Goal: Information Seeking & Learning: Learn about a topic

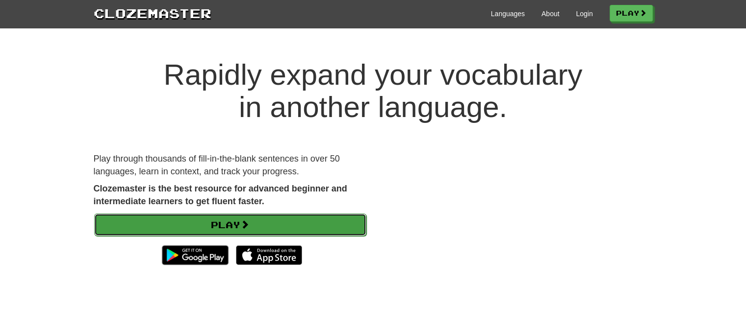
click at [236, 225] on link "Play" at bounding box center [230, 225] width 272 height 23
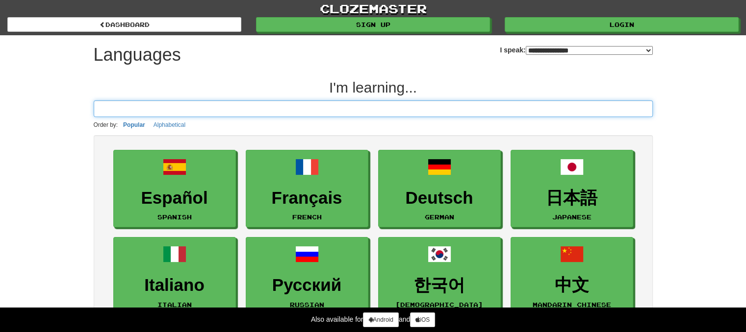
click at [315, 109] on input at bounding box center [373, 109] width 559 height 17
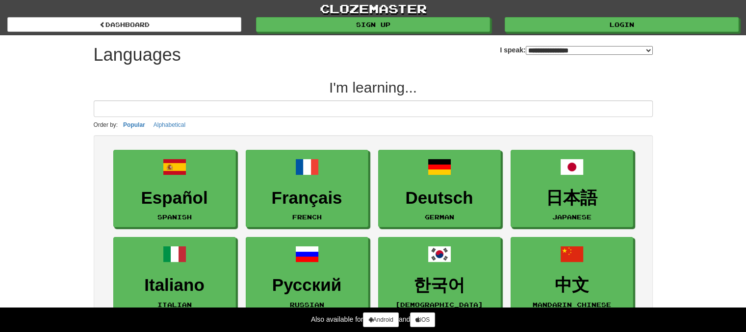
click at [567, 48] on select "**********" at bounding box center [589, 50] width 127 height 9
select select "*********"
click at [526, 46] on select "**********" at bounding box center [589, 50] width 127 height 9
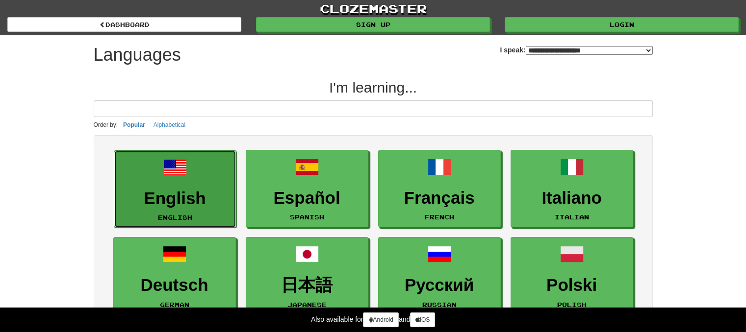
click at [159, 190] on h3 "English" at bounding box center [175, 198] width 112 height 19
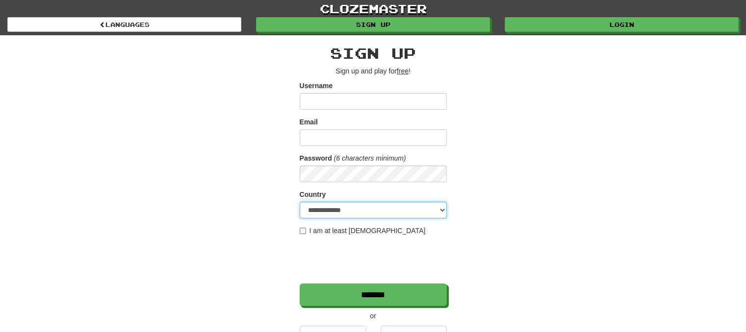
click at [382, 210] on select "**********" at bounding box center [373, 210] width 147 height 17
select select "**"
click at [300, 202] on select "**********" at bounding box center [373, 210] width 147 height 17
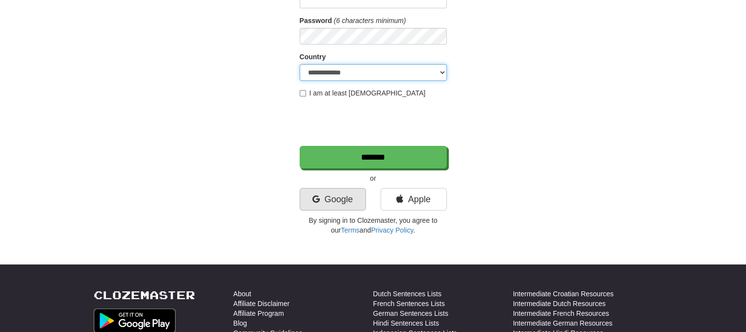
scroll to position [147, 0]
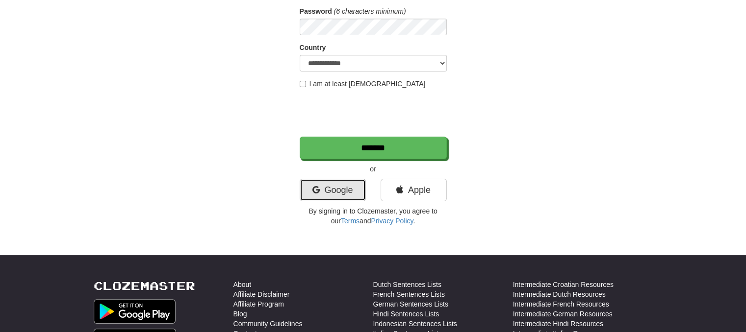
click at [353, 190] on link "Google" at bounding box center [333, 190] width 66 height 23
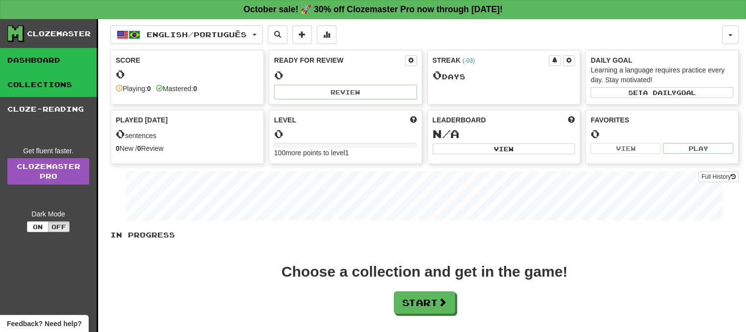
click at [42, 75] on link "Collections" at bounding box center [48, 85] width 97 height 25
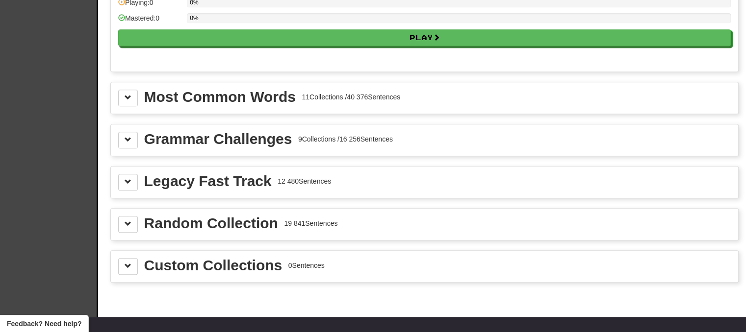
scroll to position [1059, 0]
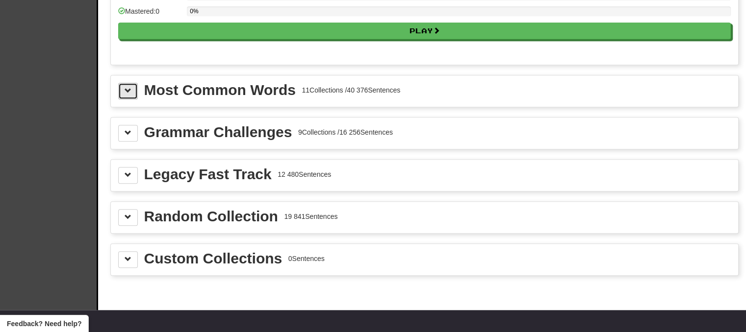
click at [127, 83] on button at bounding box center [128, 91] width 20 height 17
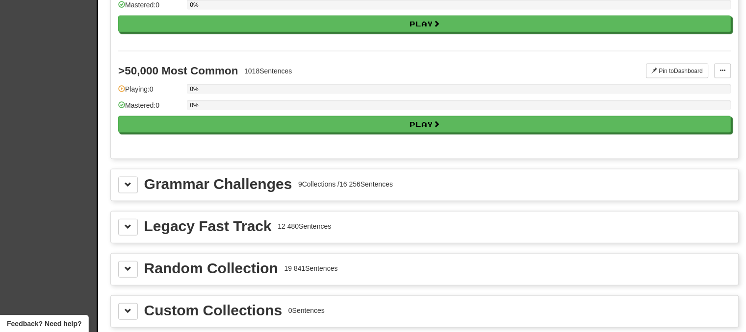
scroll to position [2137, 0]
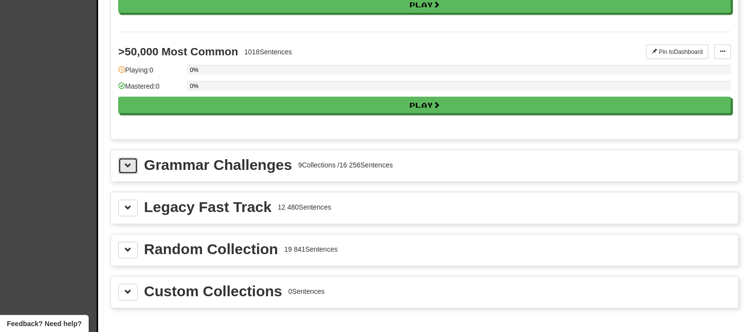
click at [135, 158] on button at bounding box center [128, 166] width 20 height 17
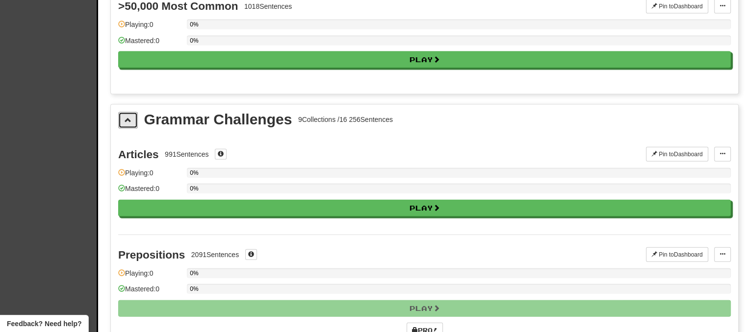
scroll to position [2186, 0]
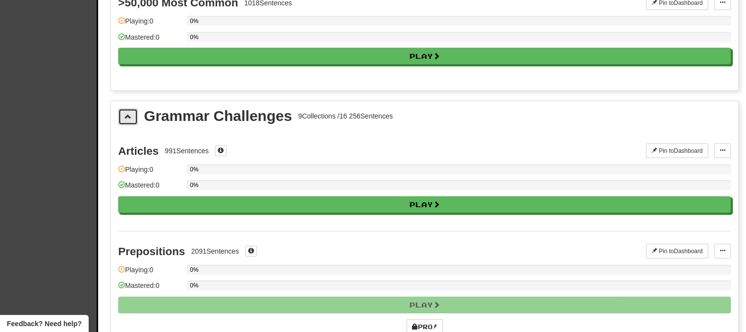
click at [129, 109] on button at bounding box center [128, 117] width 20 height 17
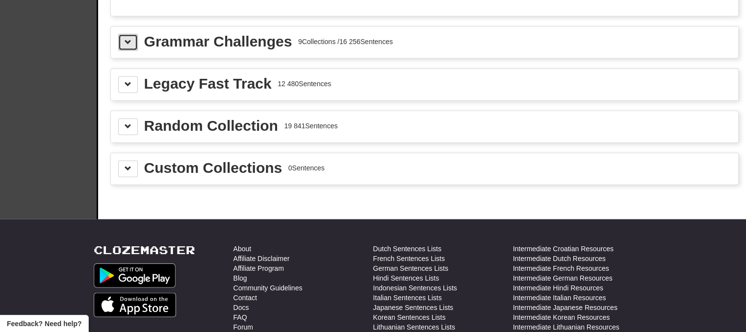
scroll to position [2284, 0]
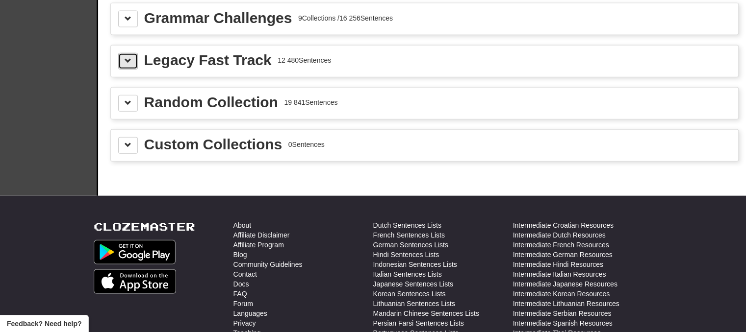
click at [126, 57] on span at bounding box center [128, 60] width 7 height 7
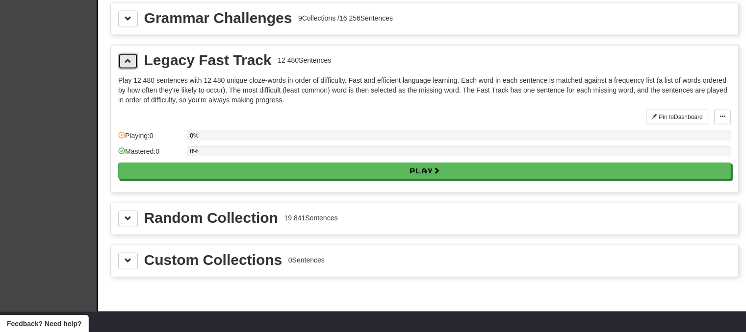
click at [126, 57] on span at bounding box center [128, 60] width 7 height 7
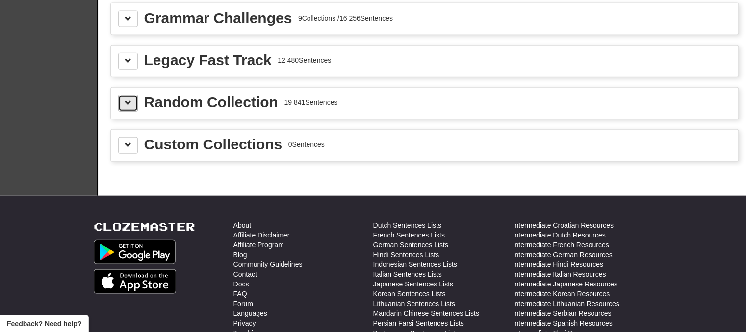
click at [122, 95] on button at bounding box center [128, 103] width 20 height 17
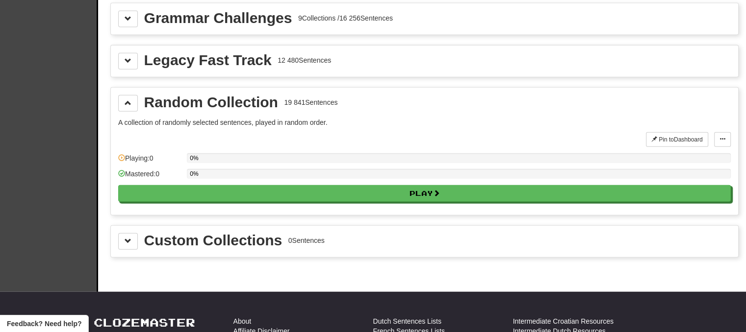
click at [125, 88] on div "Random Collection 19 841 Sentences A collection of randomly selected sentences,…" at bounding box center [424, 152] width 627 height 128
click at [127, 98] on button at bounding box center [128, 103] width 20 height 17
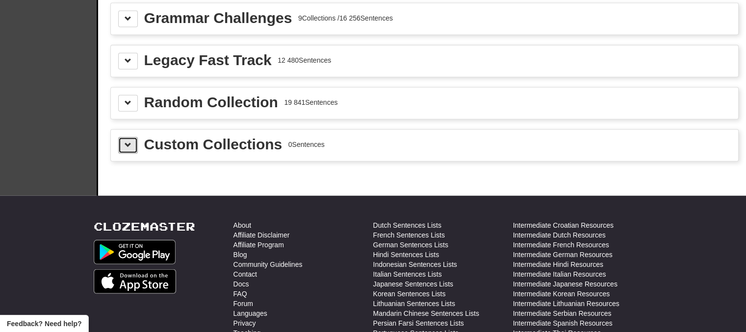
click at [132, 141] on div "Custom Collections 0 Sentences" at bounding box center [424, 145] width 627 height 31
click at [132, 137] on button at bounding box center [128, 145] width 20 height 17
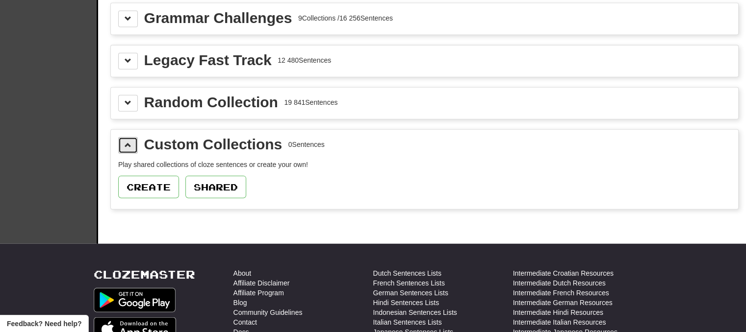
drag, startPoint x: 132, startPoint y: 136, endPoint x: 126, endPoint y: 133, distance: 7.5
click at [131, 137] on button at bounding box center [128, 145] width 20 height 17
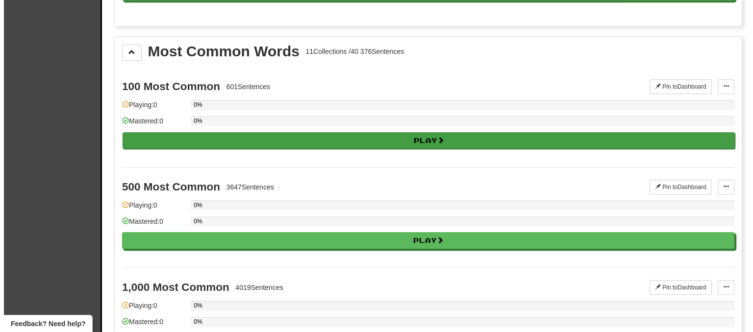
scroll to position [1108, 0]
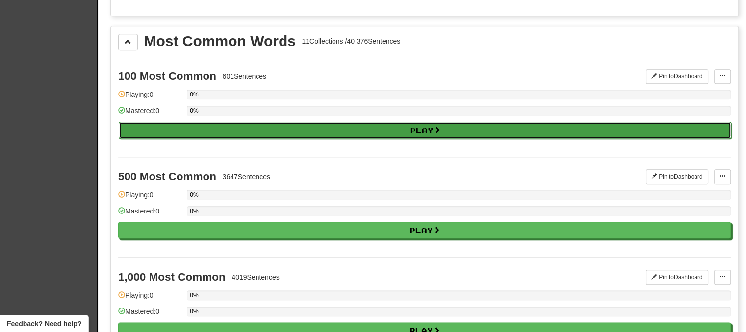
click at [393, 122] on button "Play" at bounding box center [425, 130] width 612 height 17
select select "**"
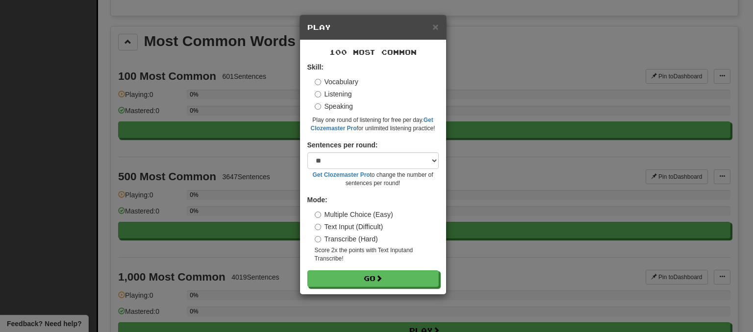
click at [313, 108] on div "Skill: Vocabulary Listening Speaking Play one round of listening for free per d…" at bounding box center [372, 97] width 131 height 71
click at [322, 107] on label "Speaking" at bounding box center [334, 106] width 38 height 10
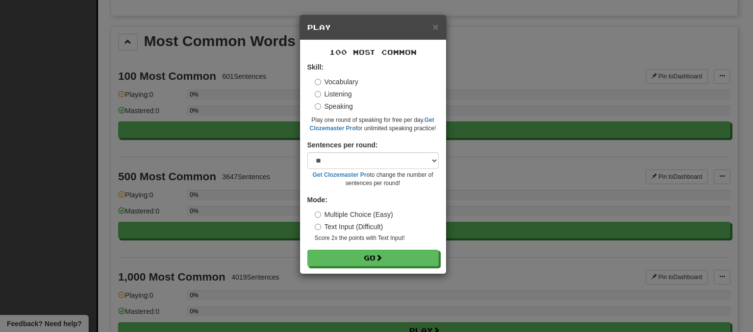
click at [354, 149] on label "Sentences per round:" at bounding box center [342, 145] width 71 height 10
click at [341, 156] on select "* ** ** ** ** ** *** ********" at bounding box center [372, 160] width 131 height 17
click at [347, 163] on select "* ** ** ** ** ** *** ********" at bounding box center [372, 160] width 131 height 17
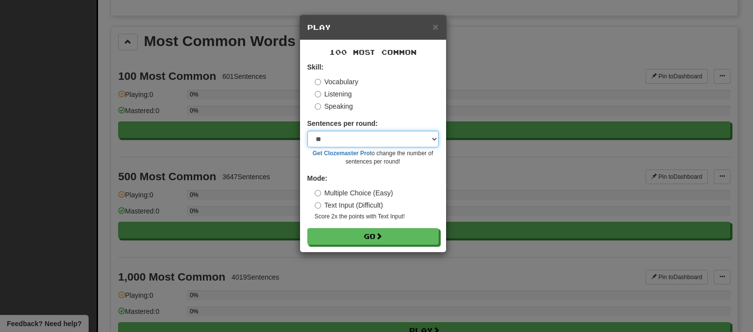
click at [354, 134] on select "* ** ** ** ** ** *** ********" at bounding box center [372, 139] width 131 height 17
click at [337, 146] on select "* ** ** ** ** ** *** ********" at bounding box center [372, 139] width 131 height 17
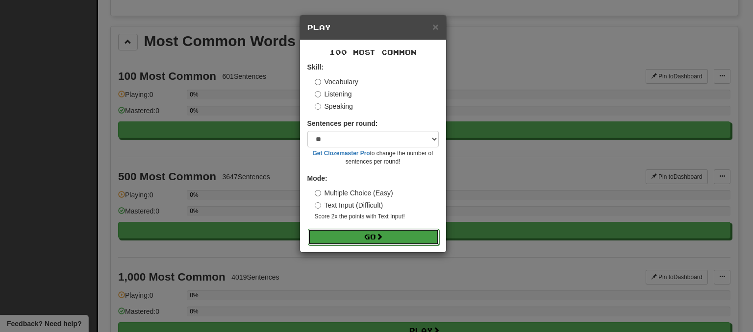
click at [399, 237] on button "Go" at bounding box center [373, 237] width 131 height 17
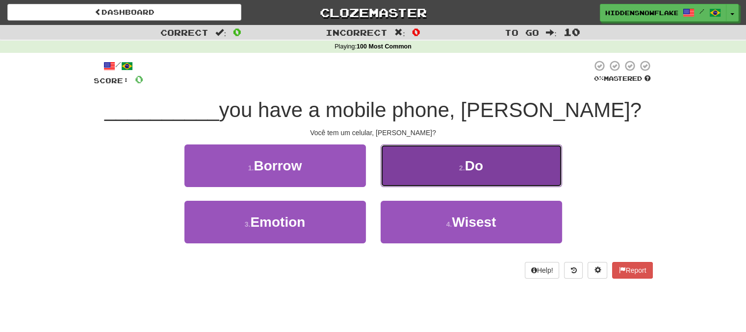
click at [435, 154] on button "2 . Do" at bounding box center [470, 166] width 181 height 43
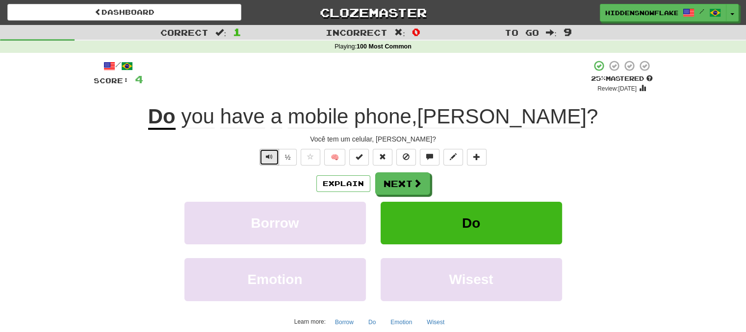
click at [269, 157] on span "Text-to-speech controls" at bounding box center [269, 156] width 7 height 7
click at [290, 159] on button "½" at bounding box center [288, 157] width 19 height 17
click at [431, 165] on button at bounding box center [430, 157] width 20 height 17
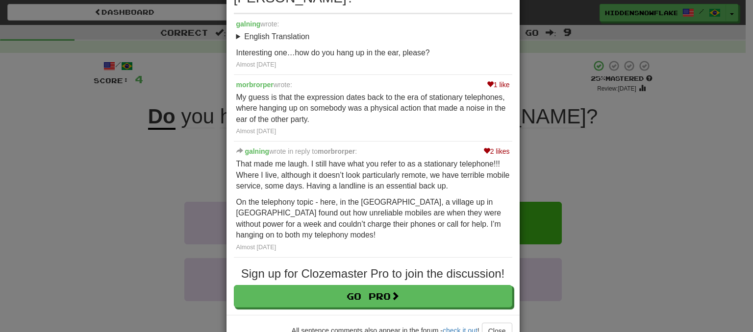
scroll to position [88, 0]
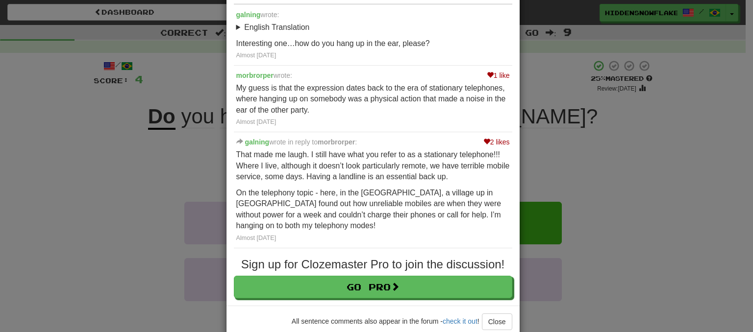
click at [584, 130] on div "× Discussion View in the forum Do you have a mobile phone, Tom? galning wrote: …" at bounding box center [376, 166] width 753 height 332
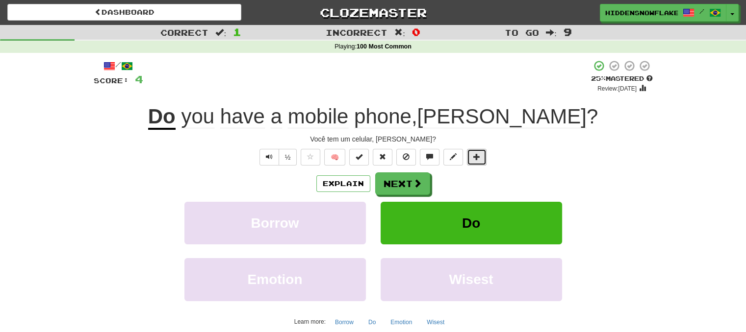
click at [475, 160] on span at bounding box center [476, 156] width 7 height 7
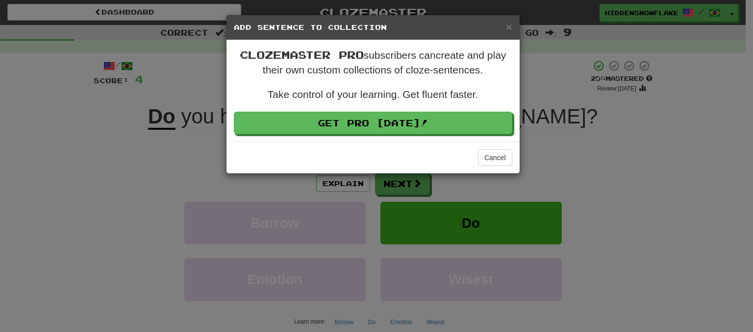
click at [561, 87] on div "× Add Sentence to Collection Clozemaster Pro subscribers can create and play th…" at bounding box center [376, 166] width 753 height 332
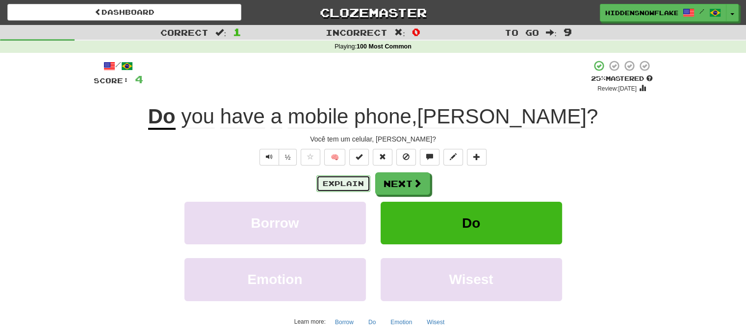
click at [337, 183] on button "Explain" at bounding box center [343, 184] width 54 height 17
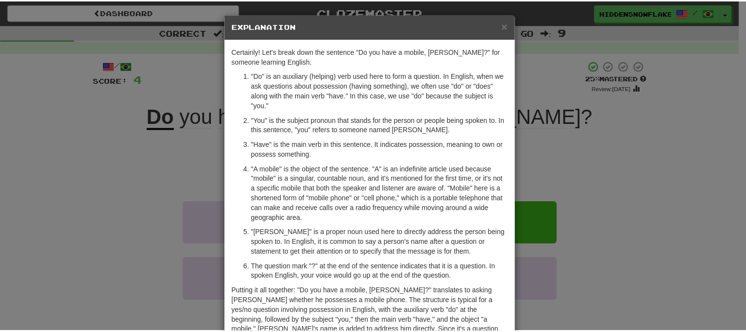
scroll to position [0, 0]
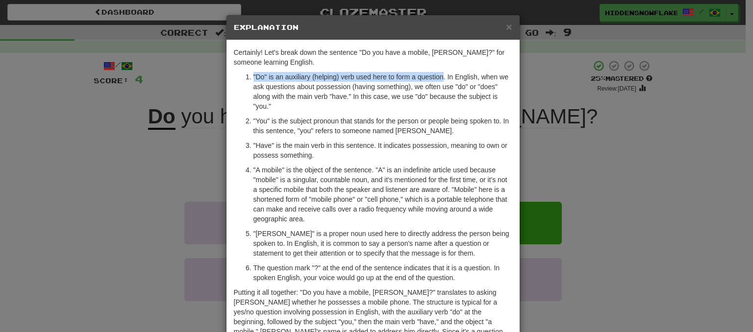
drag, startPoint x: 249, startPoint y: 73, endPoint x: 438, endPoint y: 77, distance: 188.8
click at [438, 77] on p ""Do" is an auxiliary (helping) verb used here to form a question. In English, w…" at bounding box center [382, 91] width 259 height 39
click at [264, 120] on p ""You" is the subject pronoun that stands for the person or people being spoken …" at bounding box center [382, 126] width 259 height 20
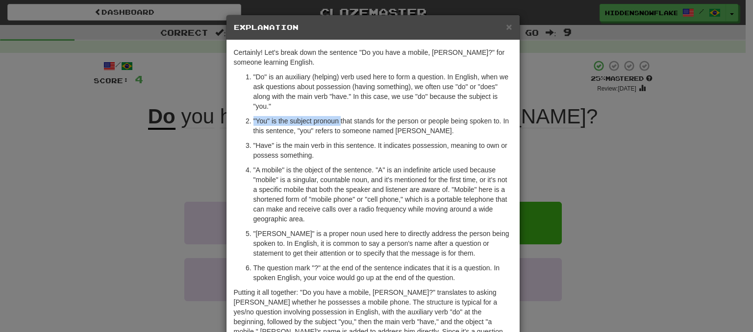
drag, startPoint x: 249, startPoint y: 117, endPoint x: 337, endPoint y: 120, distance: 88.3
click at [337, 120] on p ""You" is the subject pronoun that stands for the person or people being spoken …" at bounding box center [382, 126] width 259 height 20
click at [276, 145] on p ""Have" is the main verb in this sentence. It indicates possession, meaning to o…" at bounding box center [382, 151] width 259 height 20
drag, startPoint x: 247, startPoint y: 146, endPoint x: 337, endPoint y: 139, distance: 91.0
click at [337, 139] on ol ""Do" is an auxiliary (helping) verb used here to form a question. In English, w…" at bounding box center [373, 177] width 279 height 211
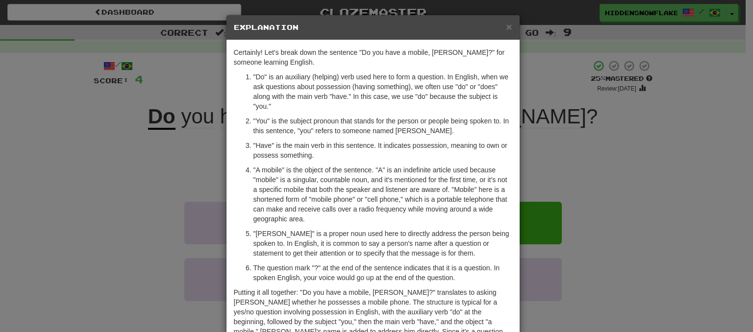
click at [253, 170] on p ""A mobile" is the object of the sentence. "A" is an indefinite article used bec…" at bounding box center [382, 194] width 259 height 59
drag, startPoint x: 249, startPoint y: 170, endPoint x: 289, endPoint y: 165, distance: 40.0
click at [289, 165] on p ""A mobile" is the object of the sentence. "A" is an indefinite article used bec…" at bounding box center [382, 194] width 259 height 59
click at [245, 239] on ol ""Do" is an auxiliary (helping) verb used here to form a question. In English, w…" at bounding box center [373, 177] width 279 height 211
click at [257, 229] on ol ""Do" is an auxiliary (helping) verb used here to form a question. In English, w…" at bounding box center [373, 177] width 279 height 211
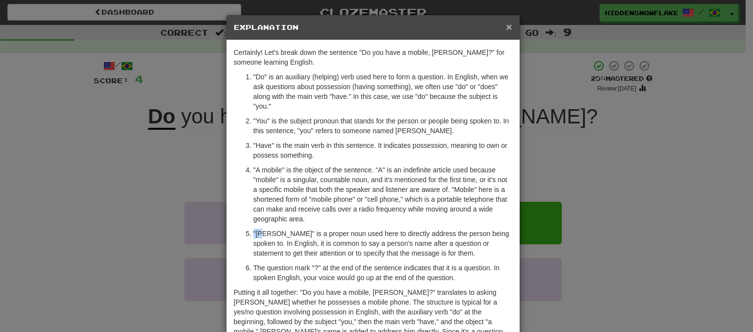
click at [506, 29] on span "×" at bounding box center [509, 26] width 6 height 11
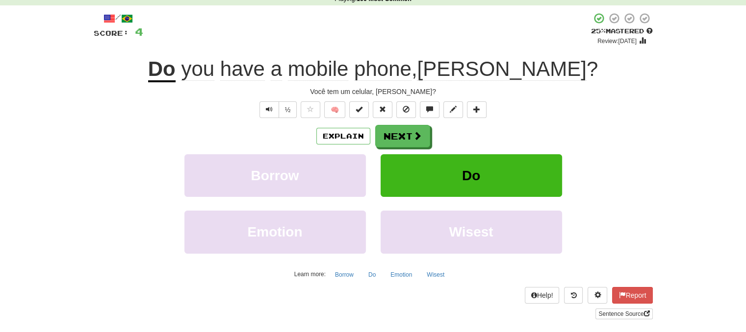
scroll to position [49, 0]
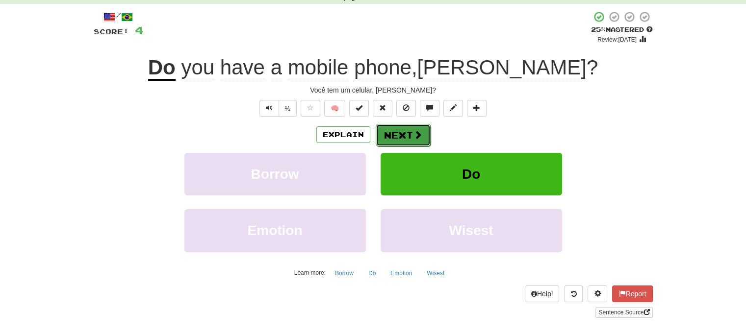
click at [410, 131] on button "Next" at bounding box center [403, 135] width 55 height 23
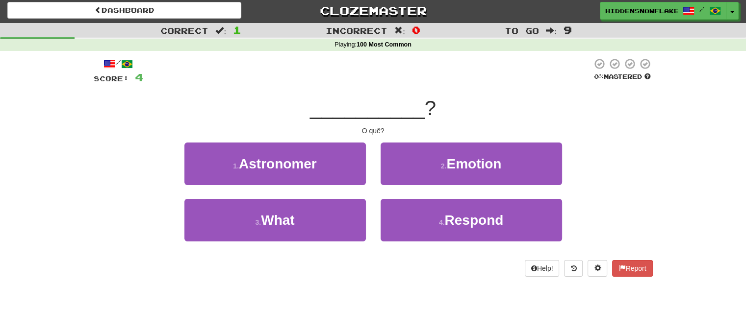
scroll to position [0, 0]
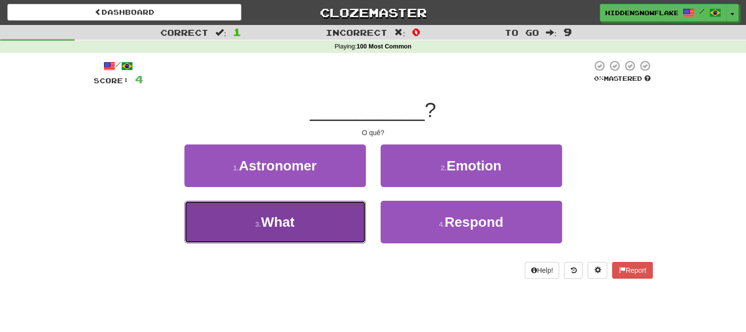
click at [281, 209] on button "3 . What" at bounding box center [274, 222] width 181 height 43
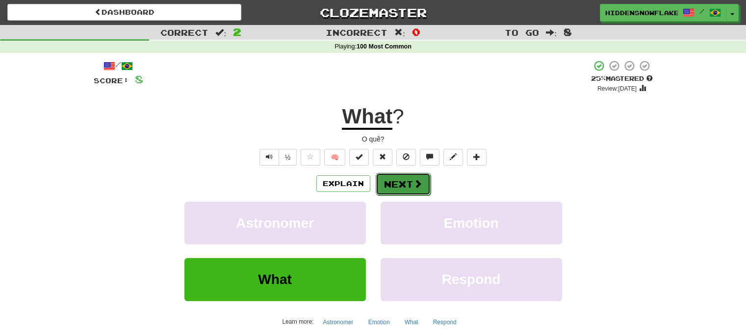
click at [416, 188] on span at bounding box center [417, 183] width 9 height 9
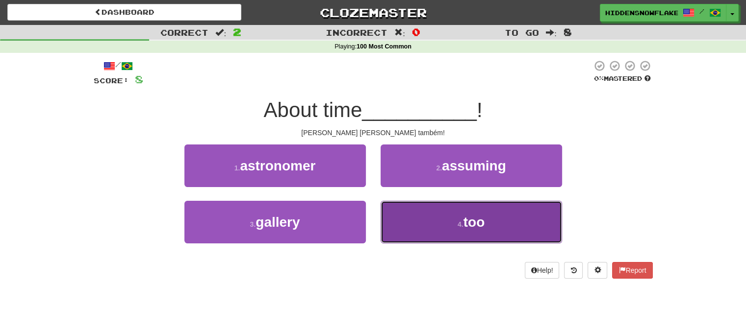
click at [548, 222] on button "4 . too" at bounding box center [470, 222] width 181 height 43
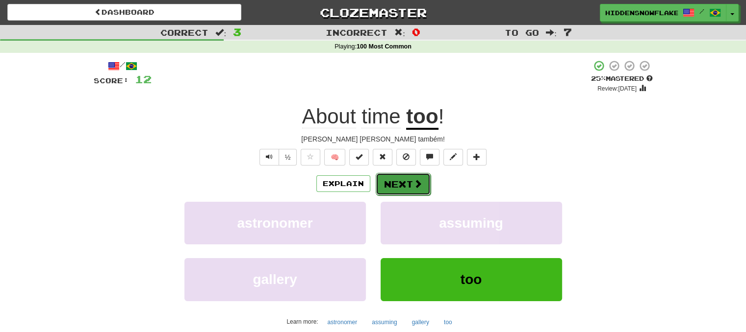
click at [421, 186] on span at bounding box center [417, 183] width 9 height 9
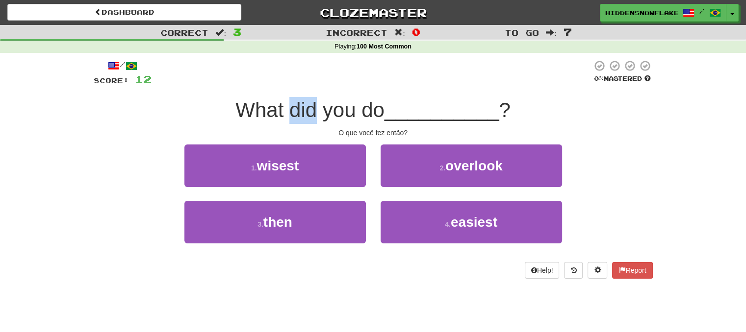
drag, startPoint x: 286, startPoint y: 118, endPoint x: 312, endPoint y: 106, distance: 28.1
click at [312, 106] on span "What did you do" at bounding box center [309, 110] width 149 height 23
click at [388, 131] on div "O que você fez então?" at bounding box center [373, 133] width 559 height 10
drag, startPoint x: 384, startPoint y: 134, endPoint x: 406, endPoint y: 136, distance: 21.7
click at [406, 136] on div "O que você fez então?" at bounding box center [373, 133] width 559 height 10
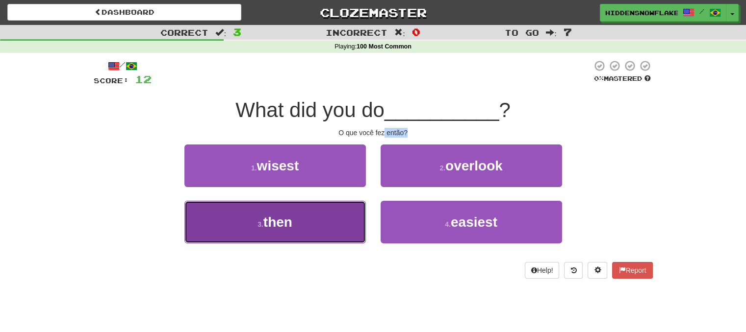
click at [277, 222] on span "then" at bounding box center [277, 222] width 29 height 15
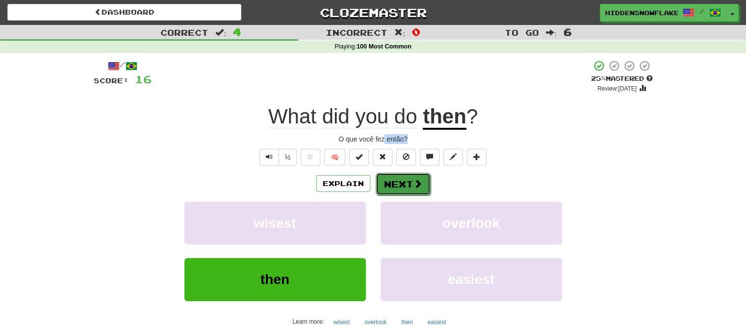
click at [395, 179] on button "Next" at bounding box center [403, 184] width 55 height 23
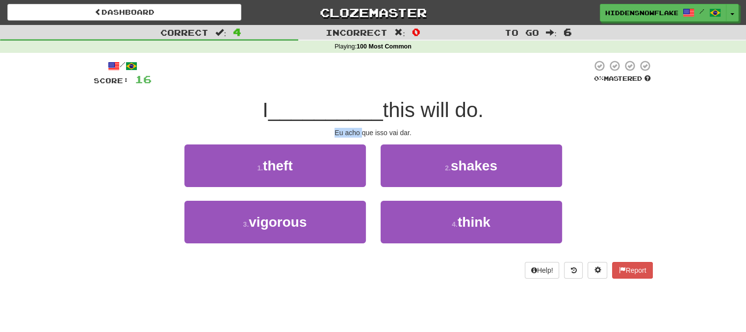
drag, startPoint x: 334, startPoint y: 133, endPoint x: 361, endPoint y: 135, distance: 27.1
click at [361, 135] on div "Eu acho que isso vai dar." at bounding box center [373, 133] width 559 height 10
click at [421, 119] on span "this will do." at bounding box center [432, 110] width 101 height 23
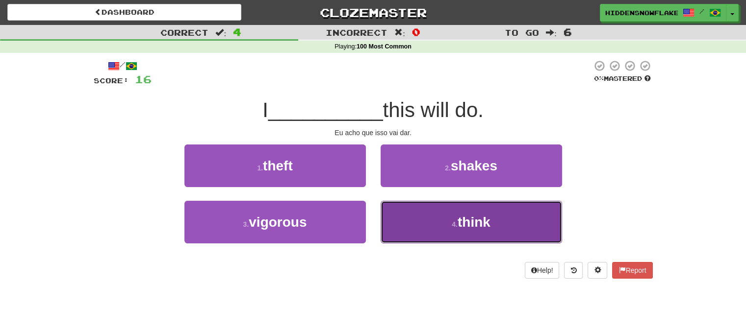
click at [432, 220] on button "4 . think" at bounding box center [470, 222] width 181 height 43
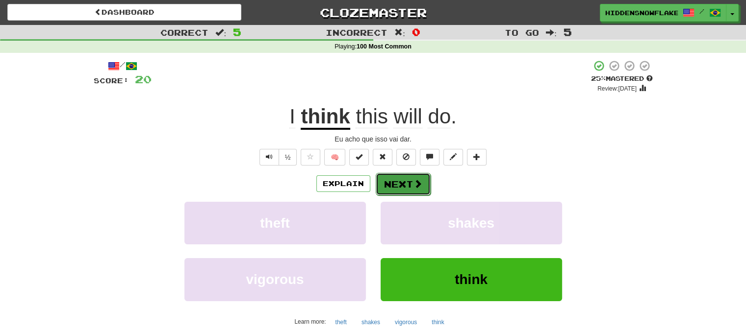
click at [386, 174] on button "Next" at bounding box center [403, 184] width 55 height 23
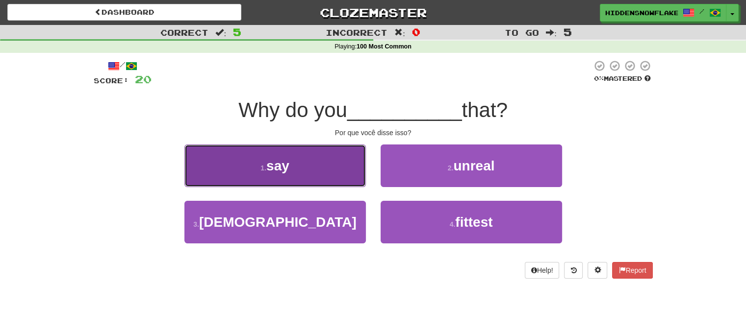
click at [261, 175] on button "1 . say" at bounding box center [274, 166] width 181 height 43
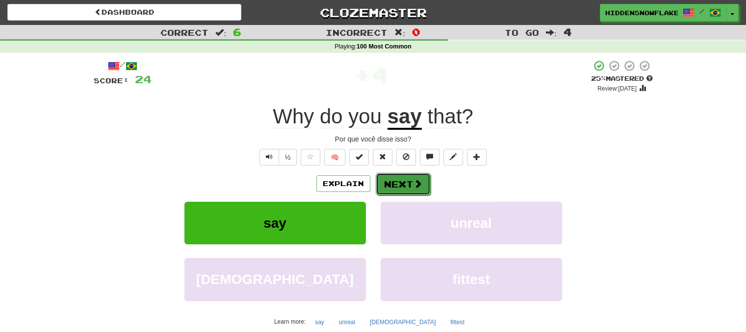
click at [409, 178] on button "Next" at bounding box center [403, 184] width 55 height 23
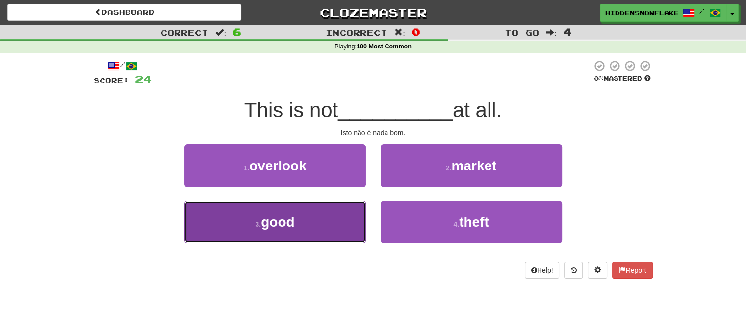
click at [286, 221] on span "good" at bounding box center [277, 222] width 33 height 15
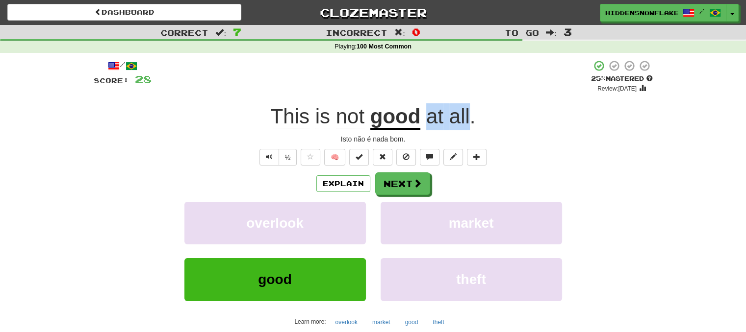
drag, startPoint x: 438, startPoint y: 120, endPoint x: 471, endPoint y: 119, distance: 32.9
click at [471, 119] on span "at all ." at bounding box center [447, 117] width 55 height 24
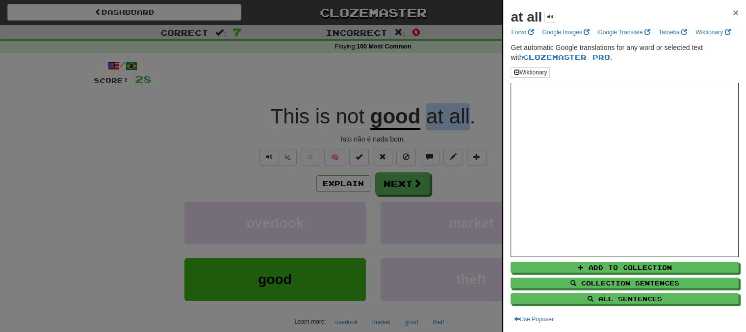
click at [733, 13] on span "×" at bounding box center [736, 12] width 6 height 11
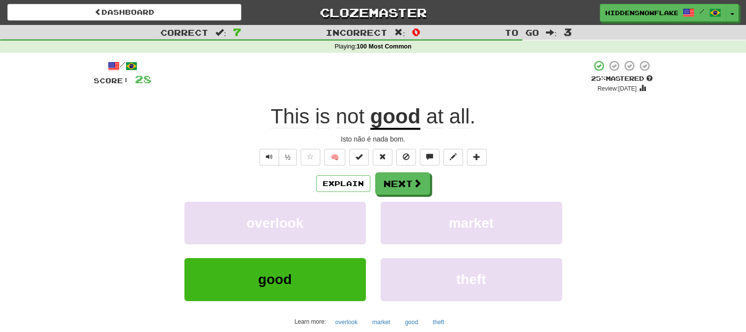
click at [382, 120] on u "good" at bounding box center [395, 117] width 51 height 25
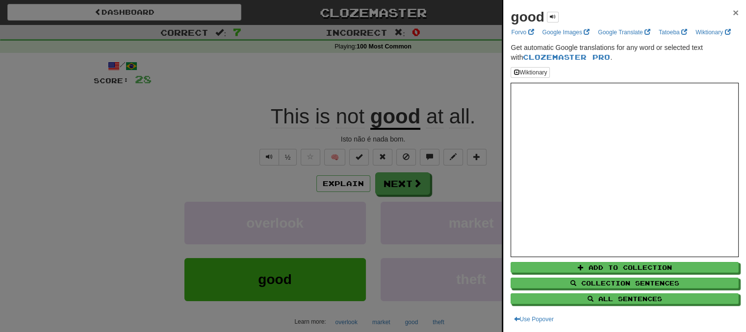
click at [733, 16] on span "×" at bounding box center [736, 12] width 6 height 11
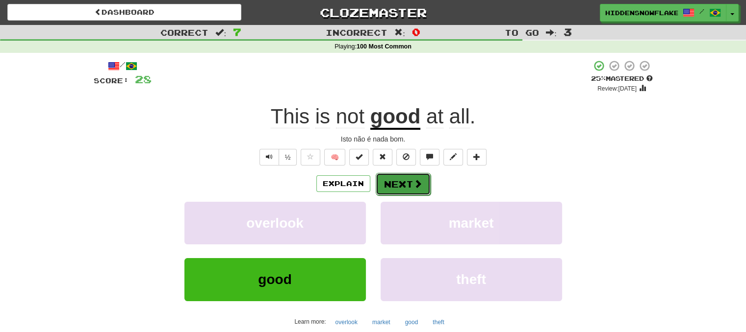
click at [400, 182] on button "Next" at bounding box center [403, 184] width 55 height 23
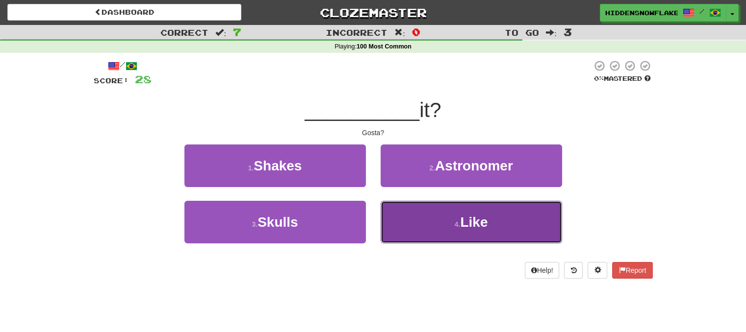
click at [446, 235] on button "4 . Like" at bounding box center [470, 222] width 181 height 43
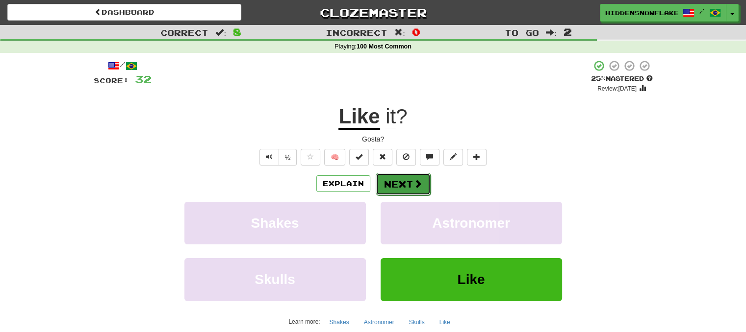
click at [399, 185] on button "Next" at bounding box center [403, 184] width 55 height 23
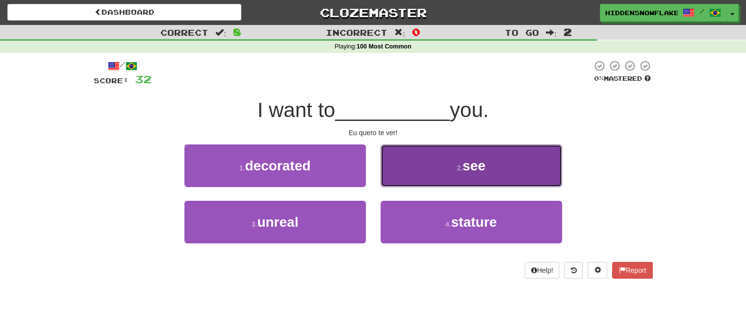
click at [437, 152] on button "2 . see" at bounding box center [470, 166] width 181 height 43
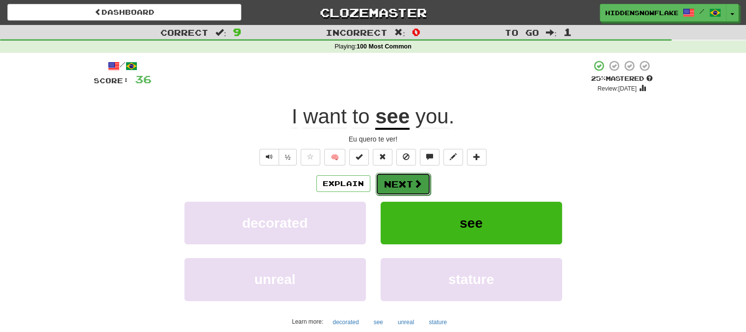
click at [397, 183] on button "Next" at bounding box center [403, 184] width 55 height 23
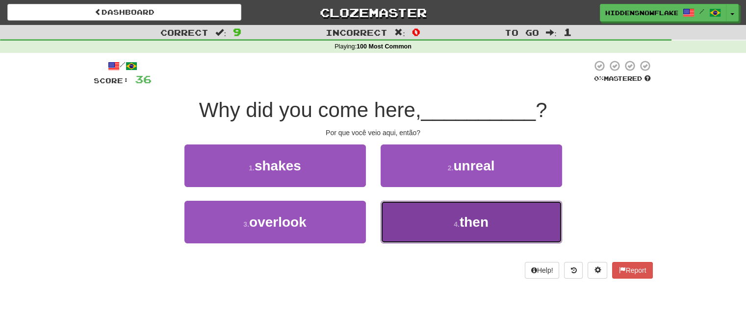
click at [451, 223] on button "4 . then" at bounding box center [470, 222] width 181 height 43
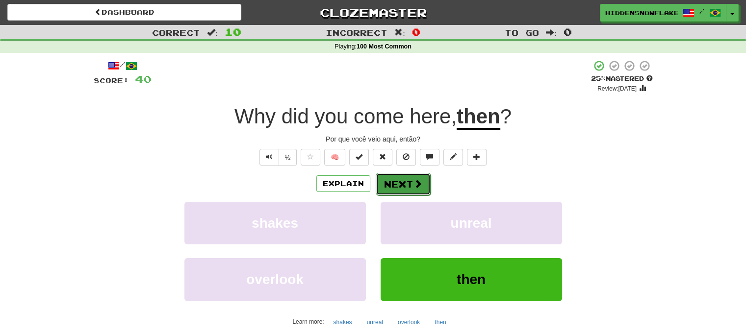
click at [413, 187] on span at bounding box center [417, 183] width 9 height 9
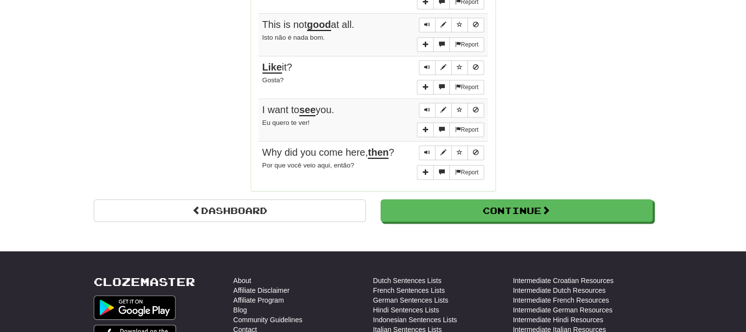
scroll to position [834, 0]
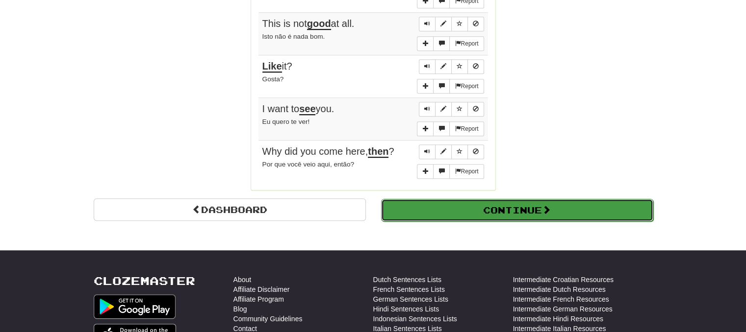
click at [446, 199] on button "Continue" at bounding box center [517, 210] width 272 height 23
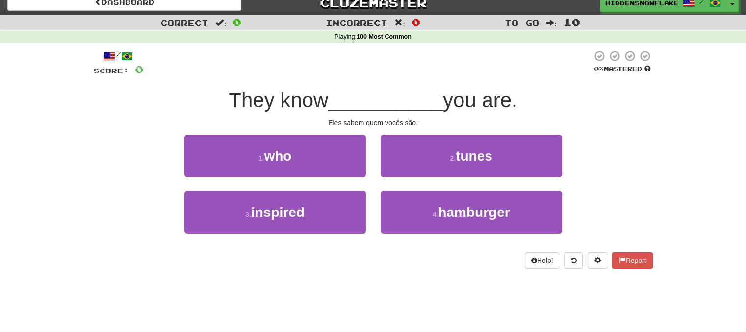
scroll to position [0, 0]
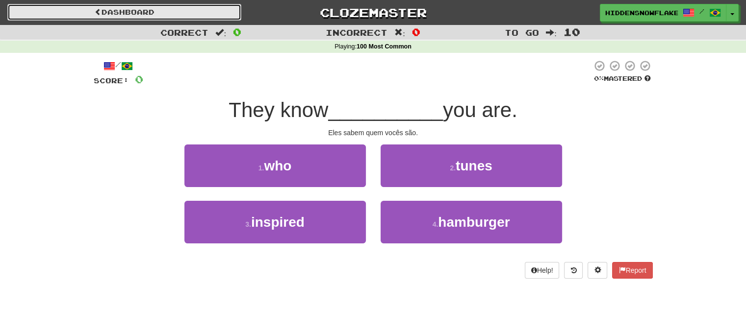
click at [95, 15] on span at bounding box center [98, 11] width 7 height 7
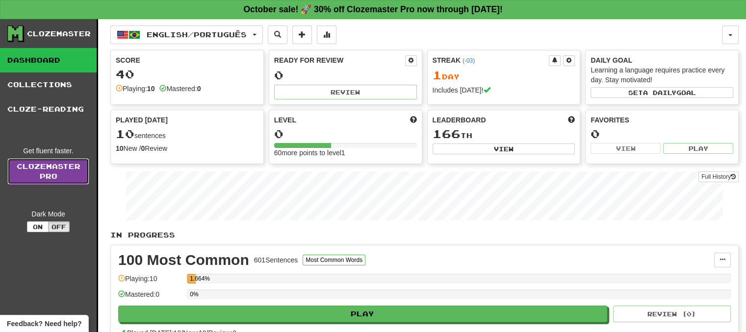
click at [47, 182] on link "Clozemaster Pro" at bounding box center [48, 171] width 82 height 26
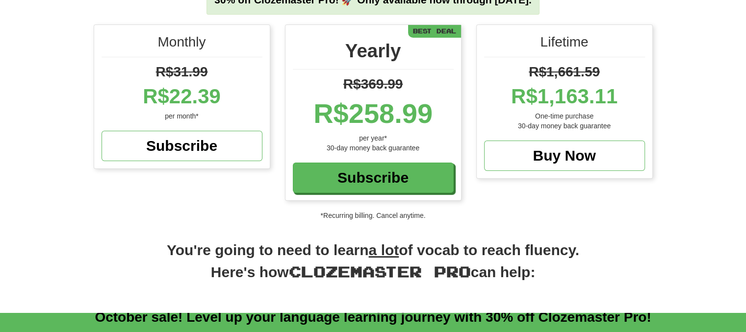
scroll to position [98, 0]
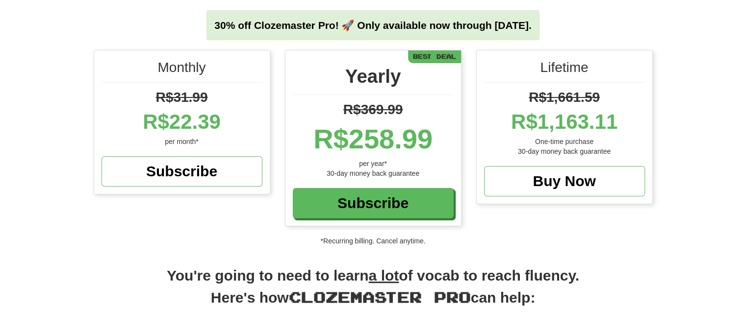
drag, startPoint x: 141, startPoint y: 123, endPoint x: 242, endPoint y: 119, distance: 100.6
click at [242, 119] on div "R$22.39" at bounding box center [181, 121] width 161 height 29
click at [278, 123] on div "Yearly R$369.99 R$258.99 per year* 30-day money back guarantee Subscribe Best D…" at bounding box center [373, 143] width 191 height 186
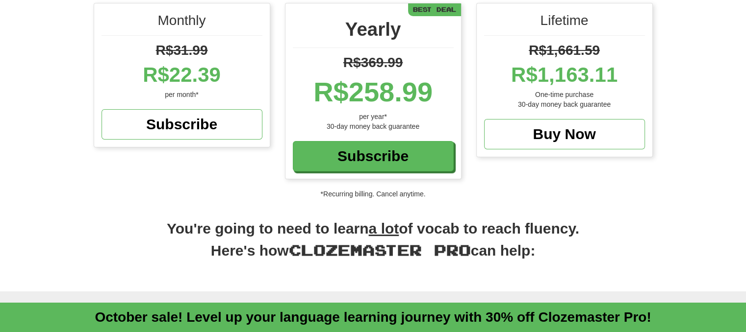
scroll to position [147, 0]
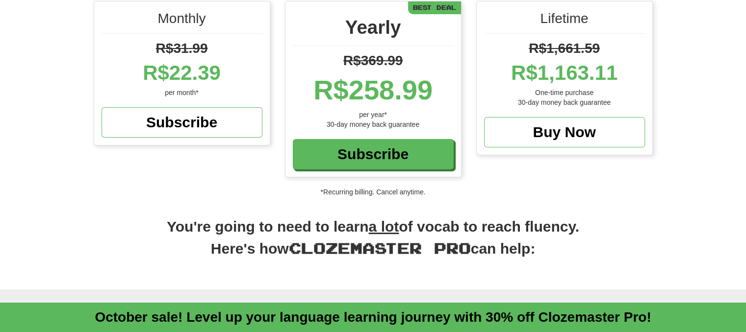
drag, startPoint x: 518, startPoint y: 77, endPoint x: 629, endPoint y: 65, distance: 112.0
click at [633, 64] on div "R$1,163.11" at bounding box center [564, 72] width 161 height 29
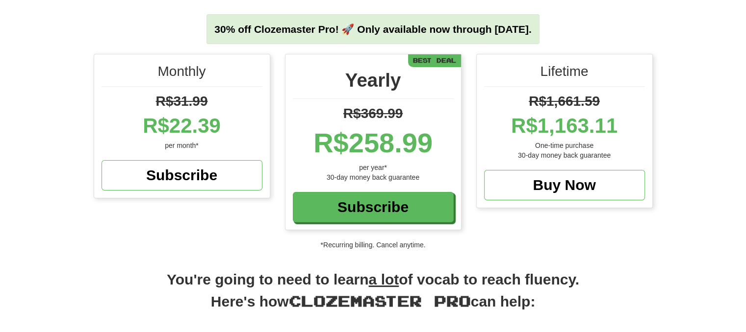
scroll to position [98, 0]
